Goal: Task Accomplishment & Management: Use online tool/utility

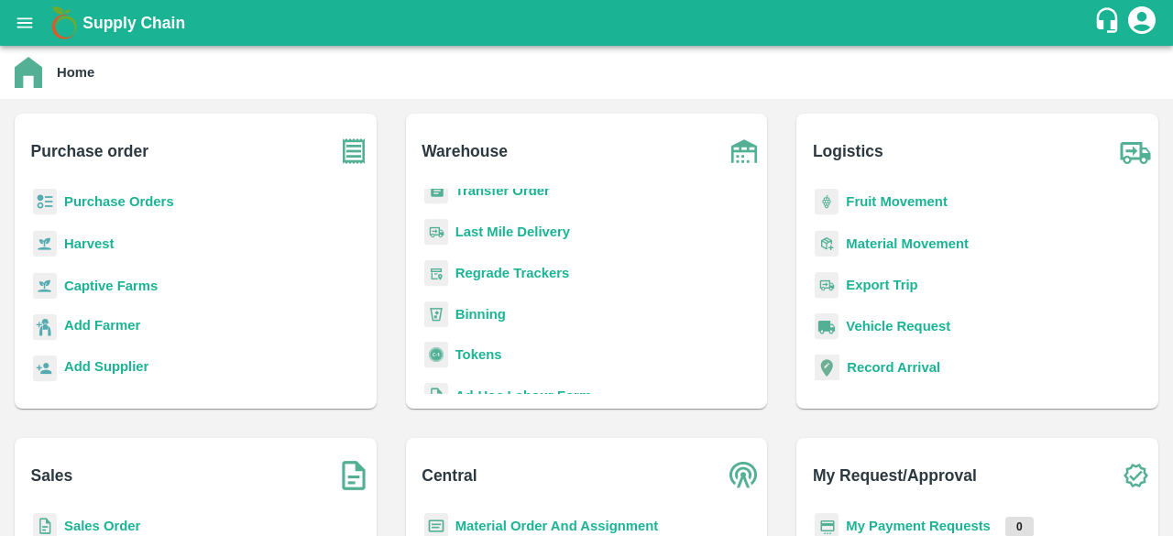
scroll to position [239, 0]
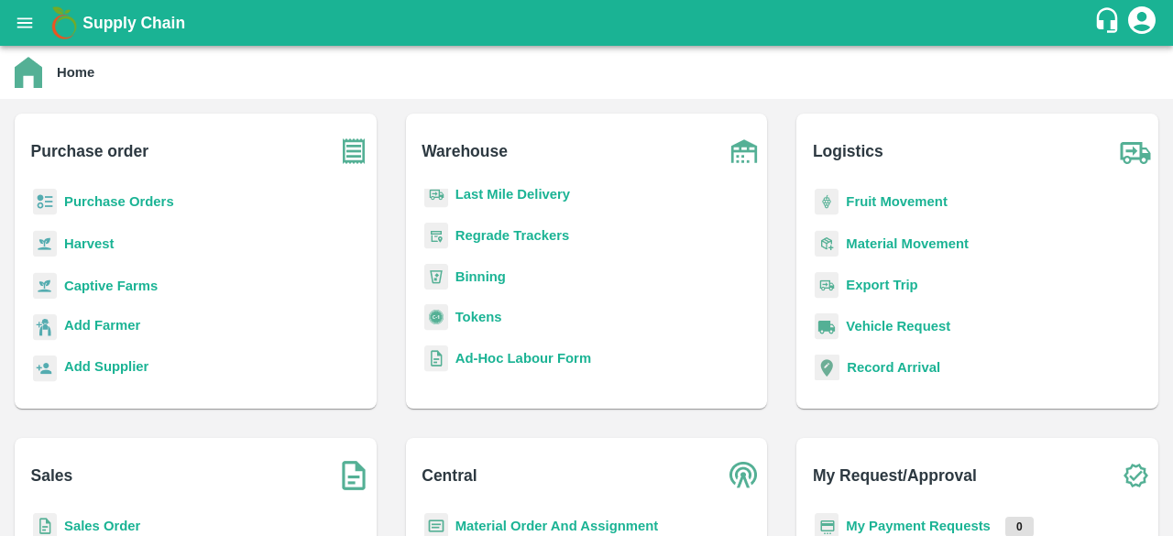
click at [135, 194] on b "Purchase Orders" at bounding box center [119, 201] width 110 height 15
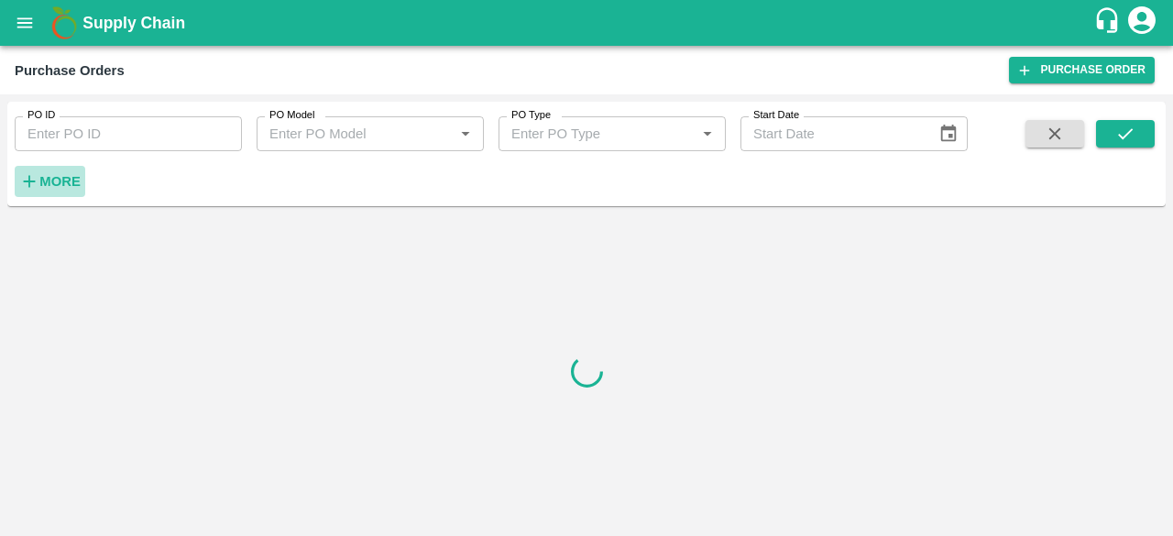
click at [74, 179] on strong "More" at bounding box center [59, 181] width 41 height 15
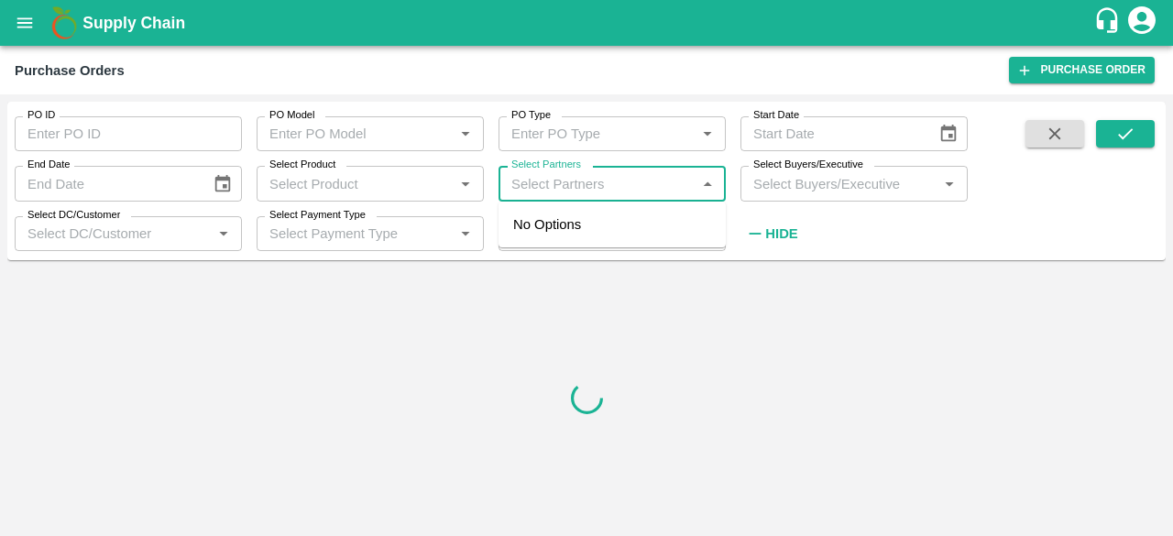
click at [614, 195] on input "Select Partners" at bounding box center [597, 183] width 186 height 24
paste input "9816048362"
type input "9816048362"
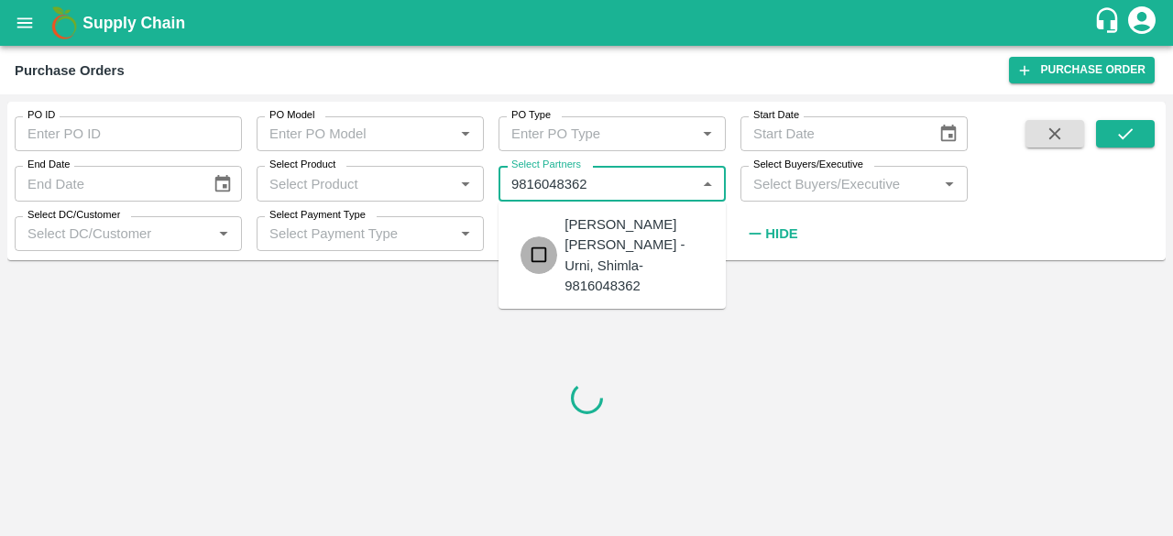
click at [544, 236] on input "checkbox" at bounding box center [539, 254] width 37 height 37
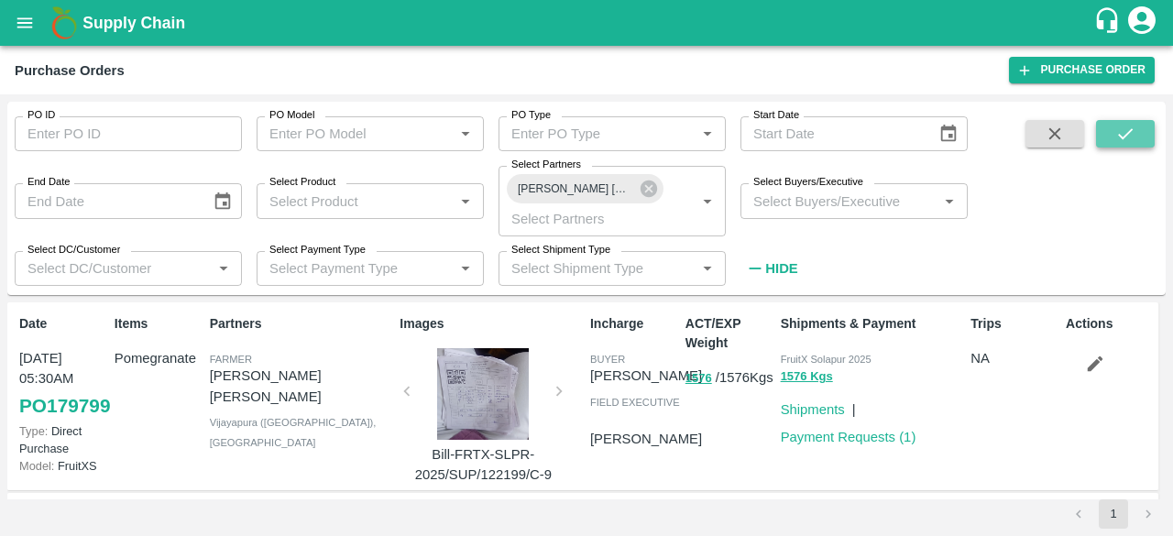
click at [1127, 137] on icon "submit" at bounding box center [1125, 134] width 20 height 20
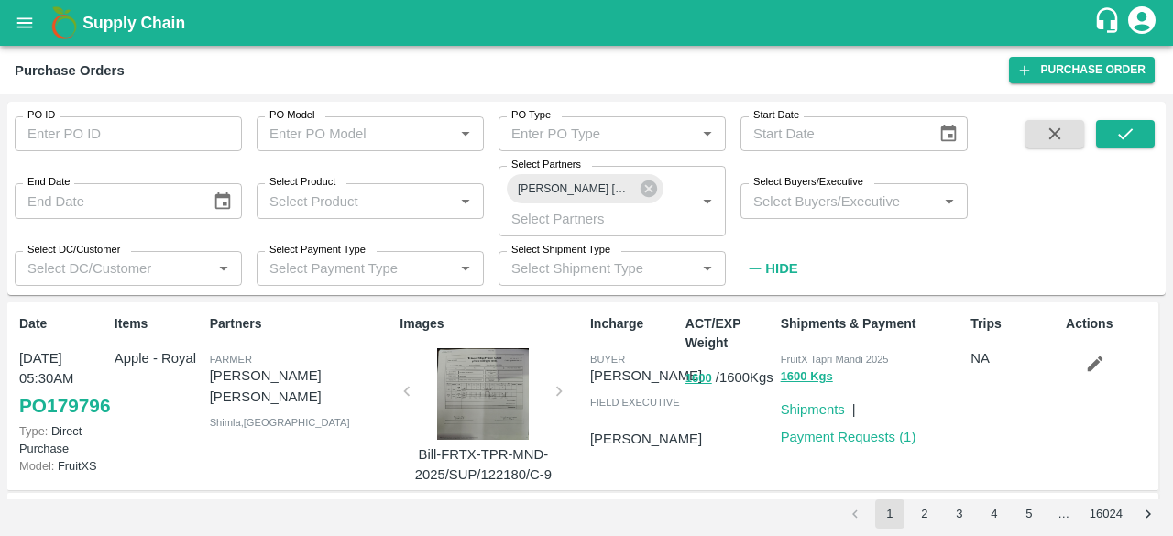
click at [851, 434] on link "Payment Requests ( 1 )" at bounding box center [849, 437] width 136 height 15
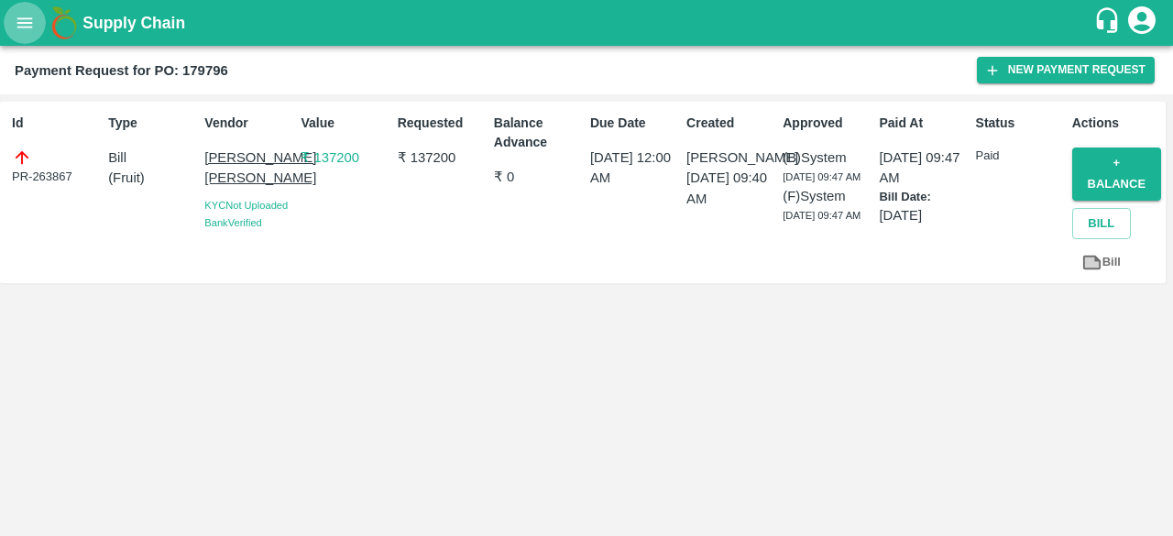
click at [18, 11] on button "open drawer" at bounding box center [25, 23] width 42 height 42
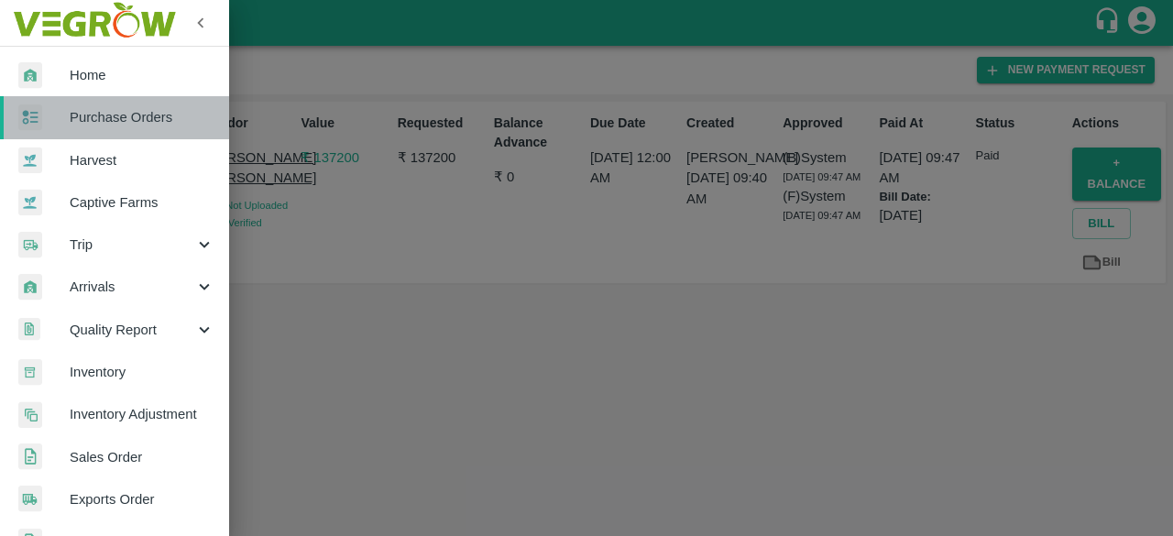
click at [126, 116] on span "Purchase Orders" at bounding box center [142, 117] width 145 height 20
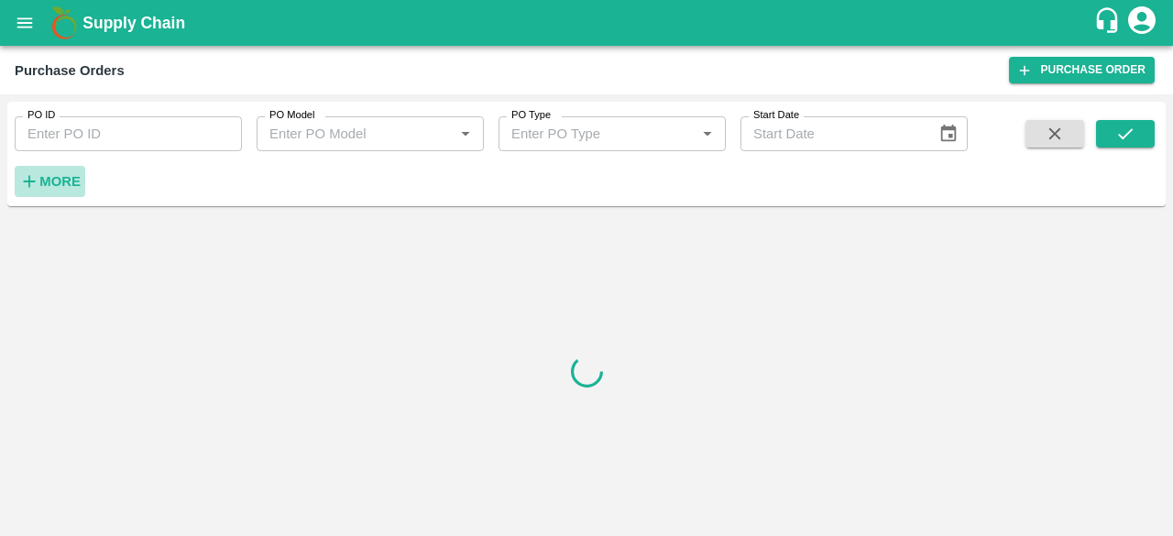
click at [46, 175] on strong "More" at bounding box center [59, 181] width 41 height 15
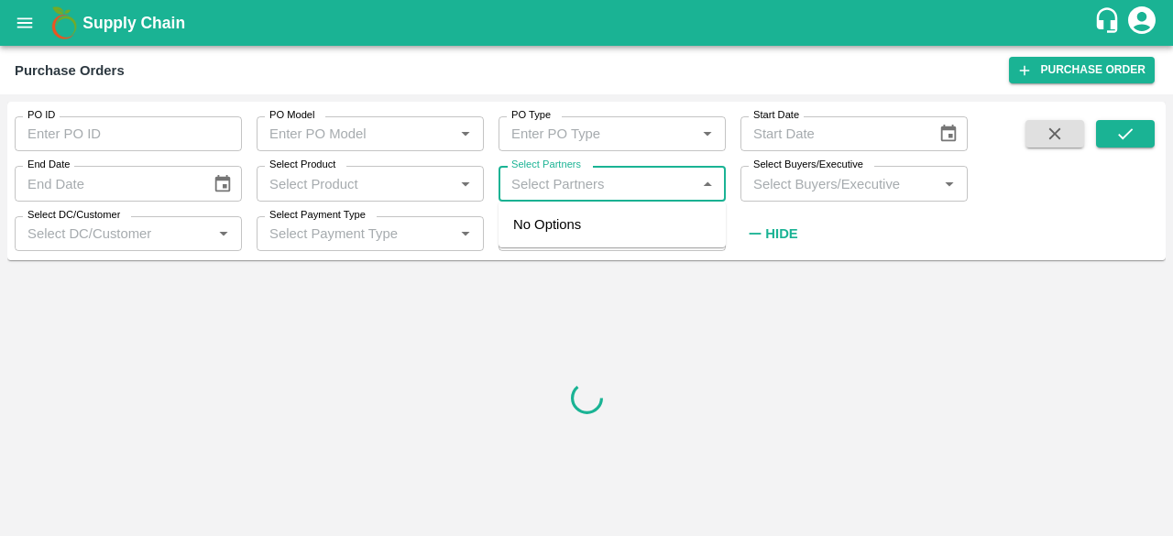
click at [558, 181] on input "Select Partners" at bounding box center [597, 183] width 186 height 24
paste input "9816048362"
type input "9816048362"
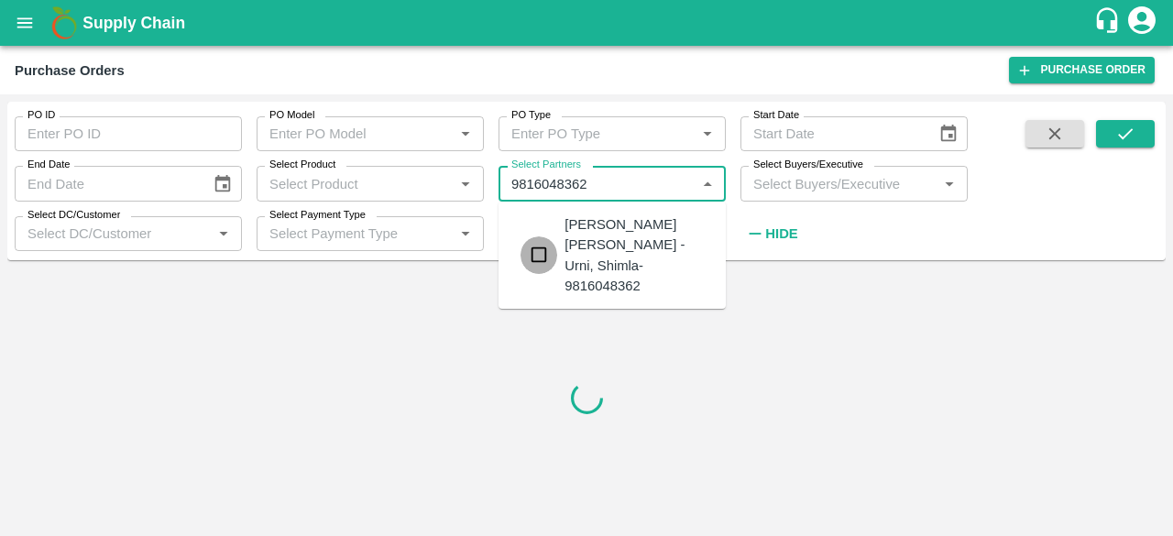
click at [527, 236] on input "checkbox" at bounding box center [539, 254] width 37 height 37
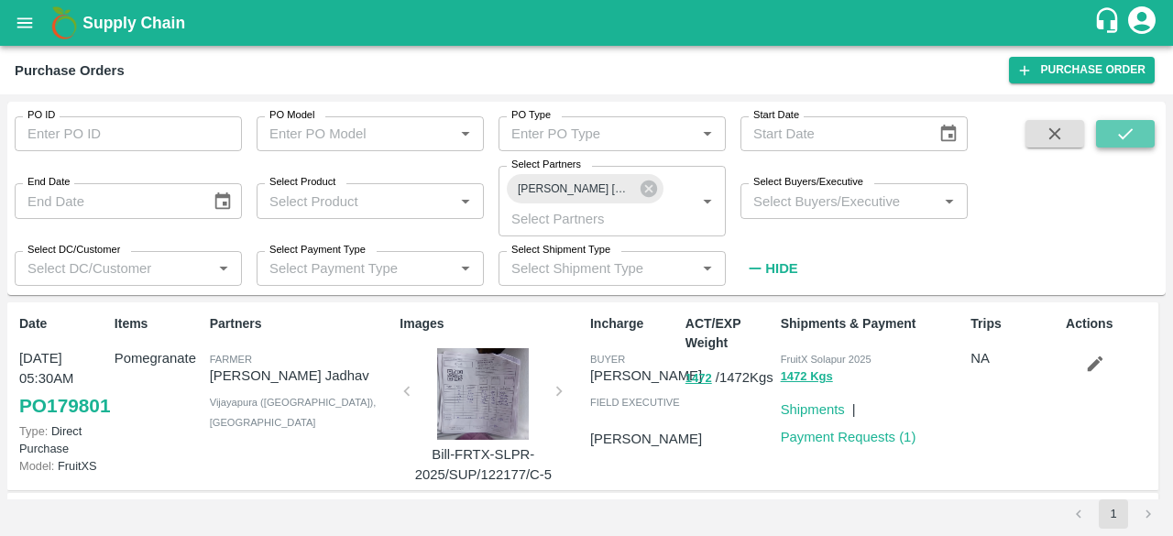
click at [1114, 139] on button "submit" at bounding box center [1125, 133] width 59 height 27
